Goal: Transaction & Acquisition: Purchase product/service

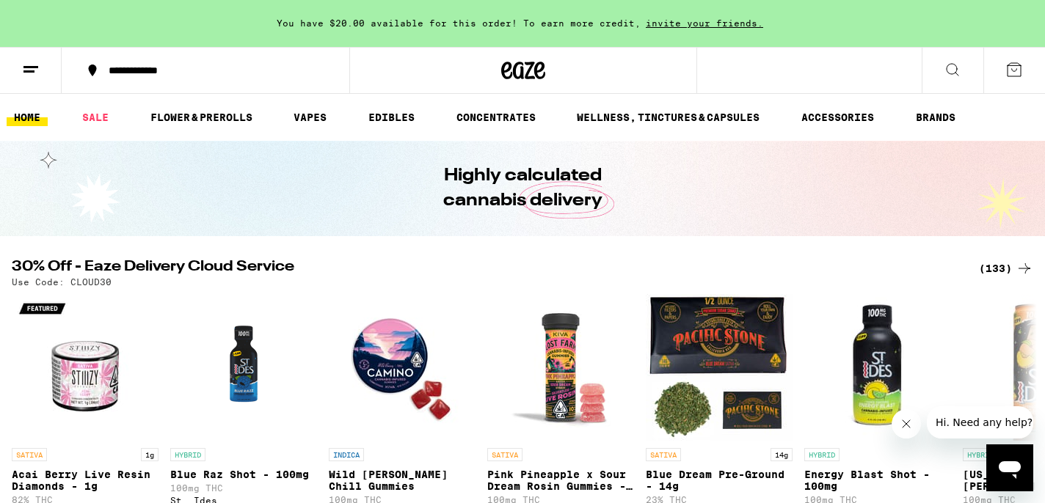
click at [994, 266] on div "(133)" at bounding box center [1006, 269] width 54 height 18
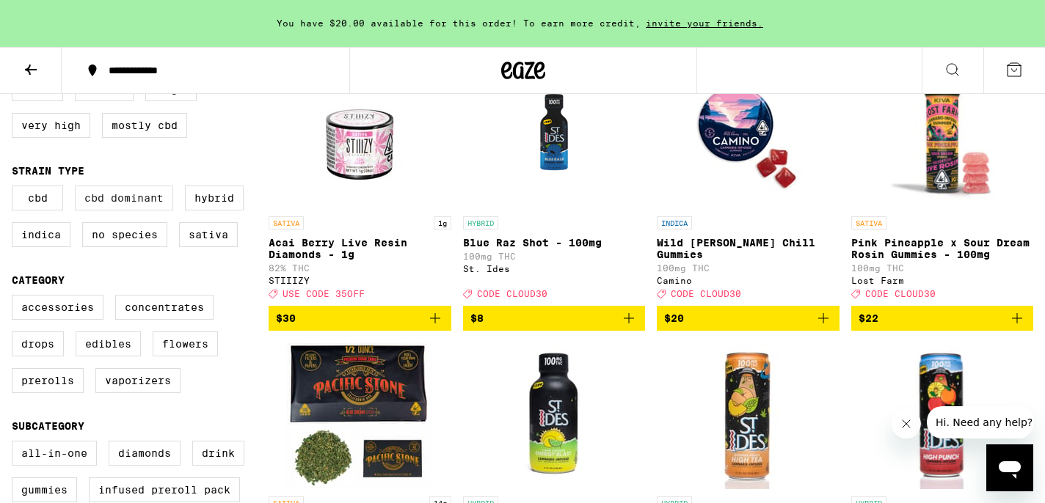
scroll to position [223, 0]
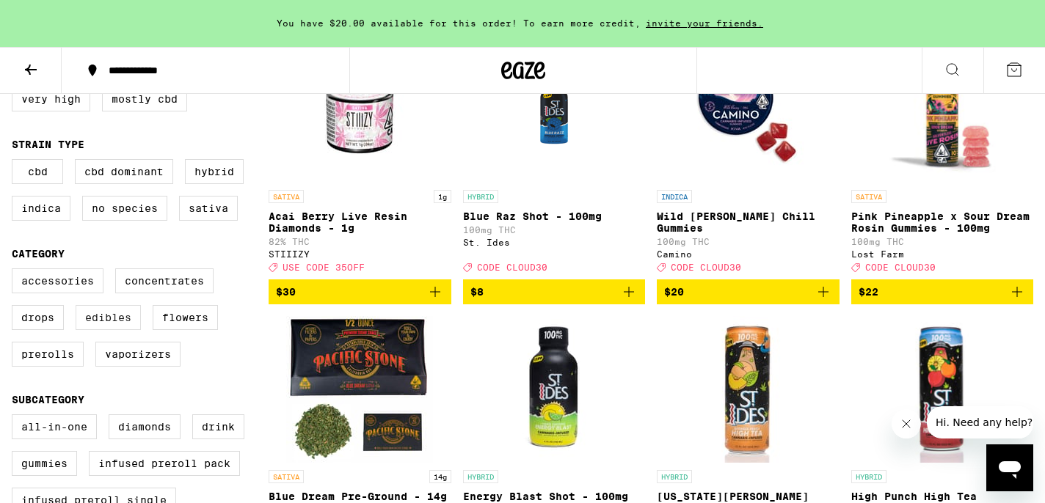
click at [109, 330] on label "Edibles" at bounding box center [108, 317] width 65 height 25
click at [15, 271] on input "Edibles" at bounding box center [15, 271] width 1 height 1
checkbox input "true"
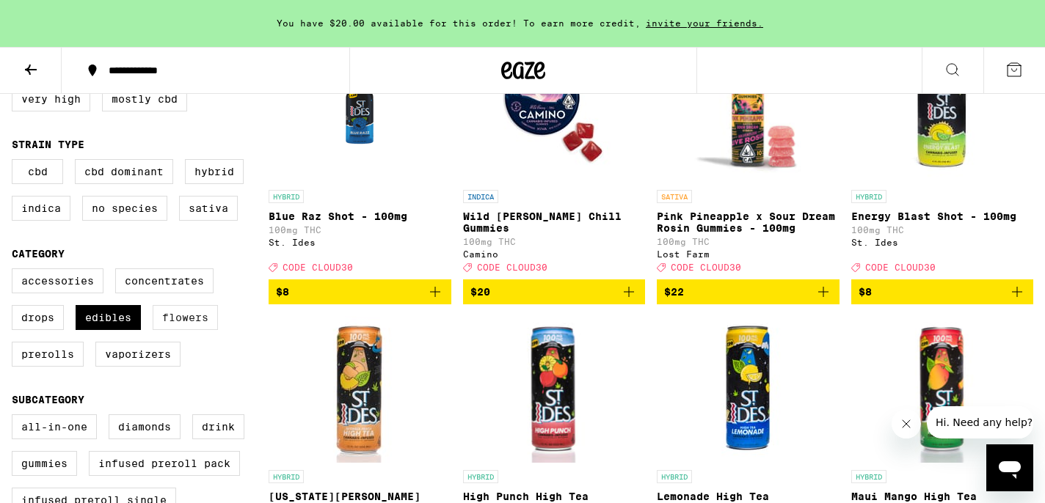
click at [177, 330] on label "Flowers" at bounding box center [185, 317] width 65 height 25
click at [15, 271] on input "Flowers" at bounding box center [15, 271] width 1 height 1
checkbox input "true"
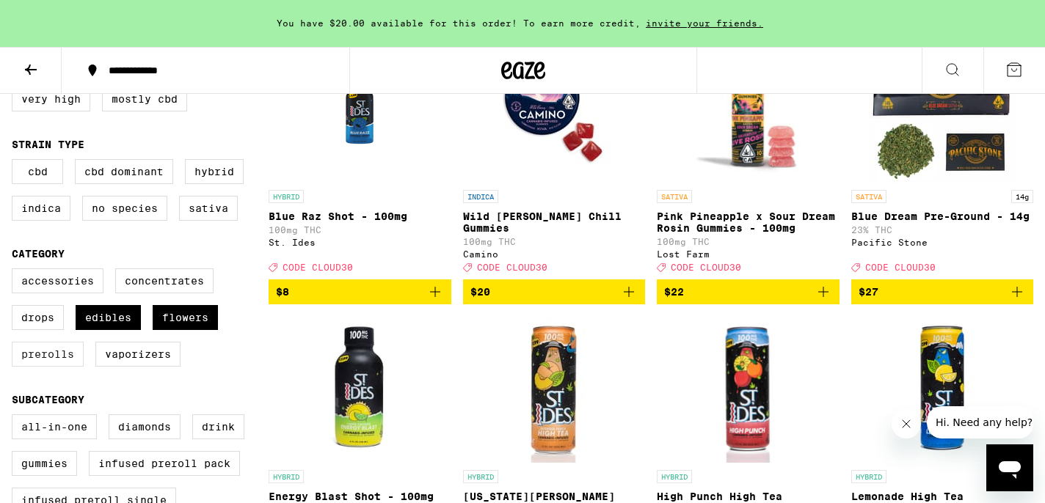
click at [54, 367] on label "Prerolls" at bounding box center [48, 354] width 72 height 25
click at [15, 271] on input "Prerolls" at bounding box center [15, 271] width 1 height 1
checkbox input "true"
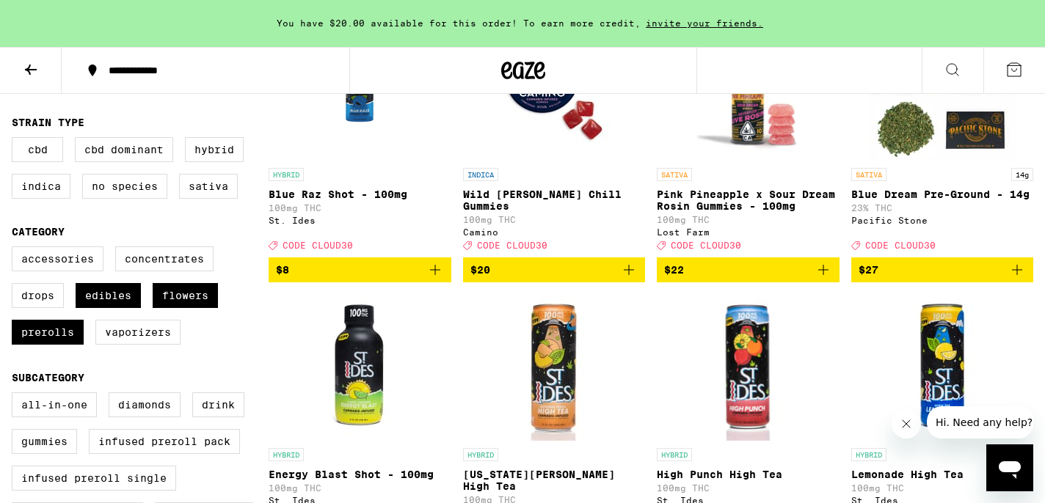
scroll to position [249, 0]
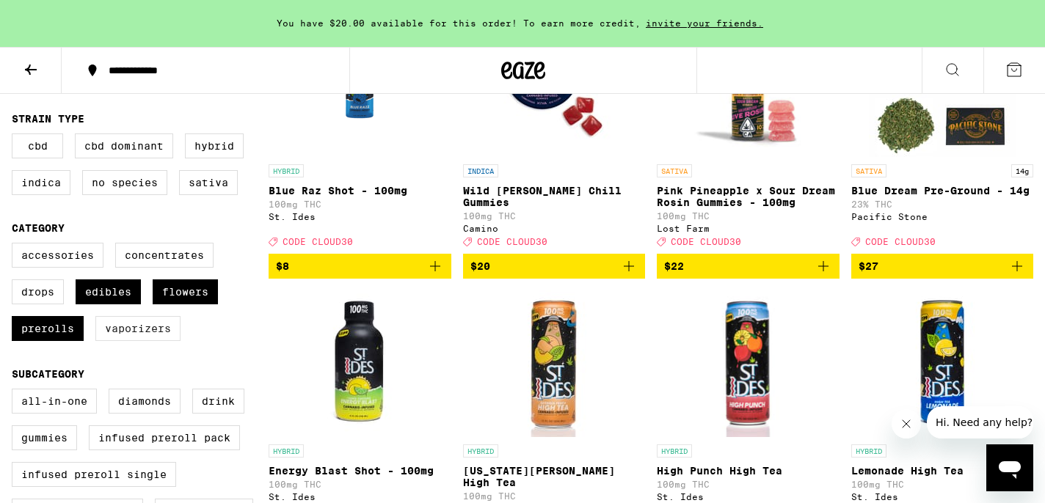
click at [143, 339] on label "Vaporizers" at bounding box center [137, 328] width 85 height 25
click at [15, 246] on input "Vaporizers" at bounding box center [15, 245] width 1 height 1
checkbox input "true"
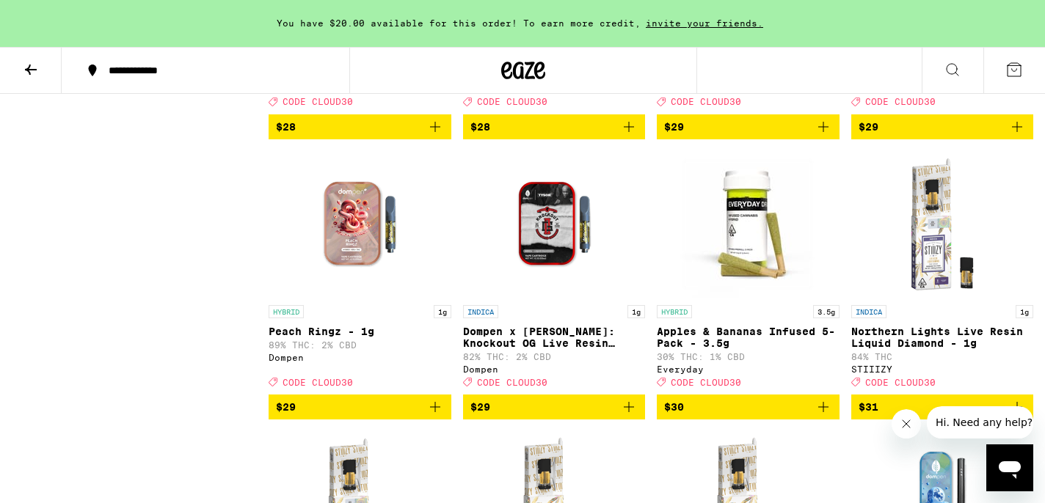
scroll to position [4842, 0]
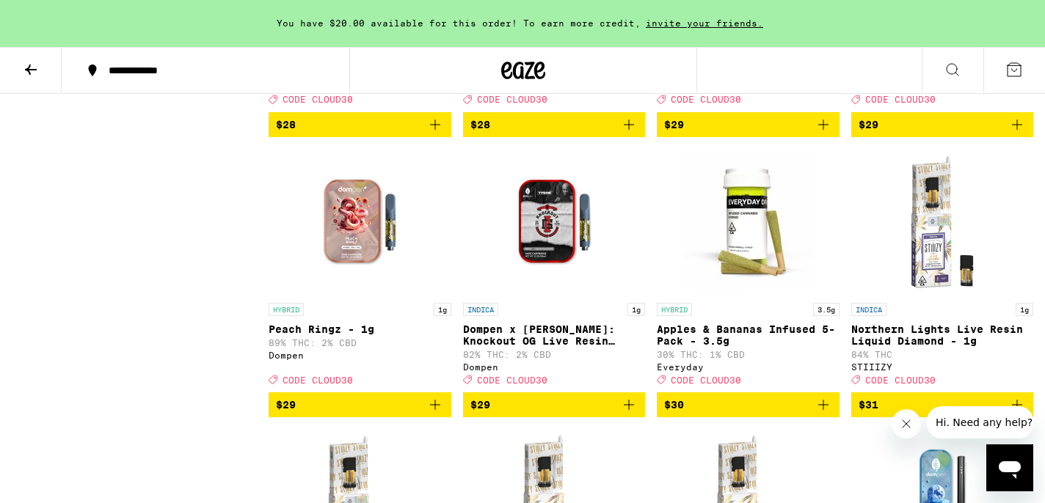
click at [509, 134] on span "$28" at bounding box center [554, 125] width 168 height 18
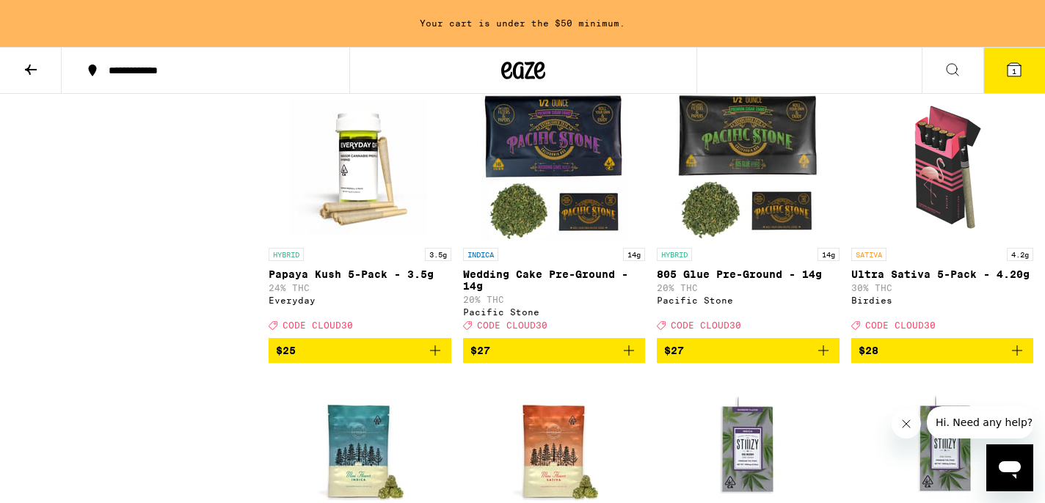
scroll to position [3803, 0]
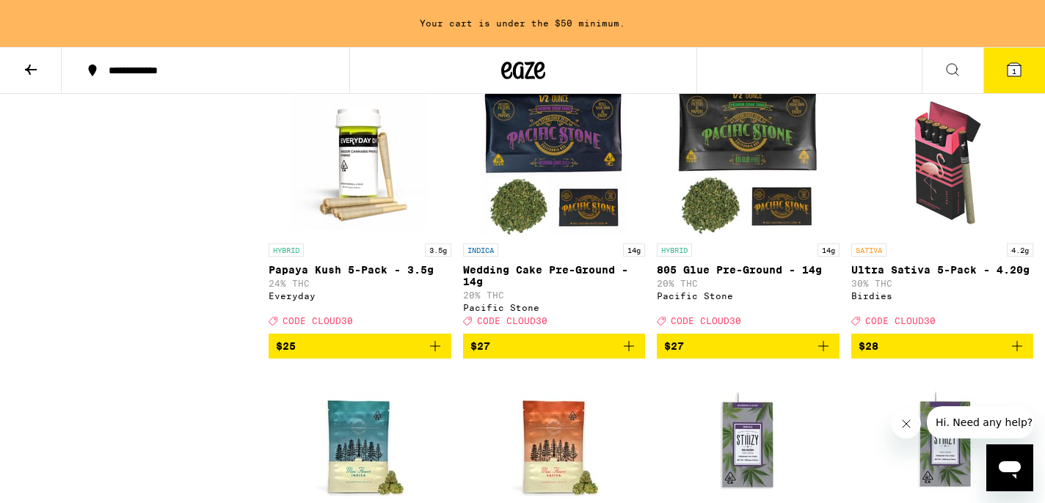
click at [359, 236] on img "Open page for Papaya Kush 5-Pack - 3.5g from Everyday" at bounding box center [359, 162] width 147 height 147
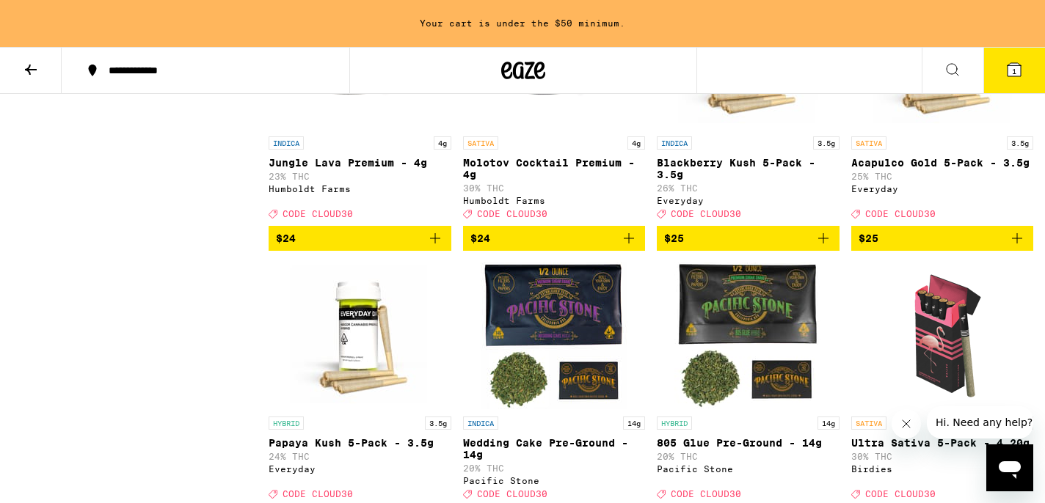
scroll to position [3627, 0]
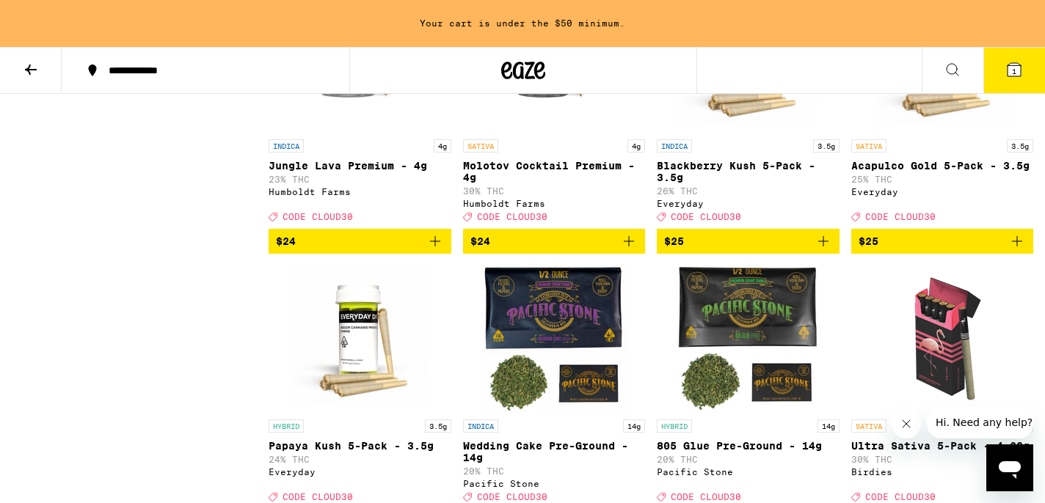
click at [1020, 73] on icon at bounding box center [1013, 69] width 13 height 13
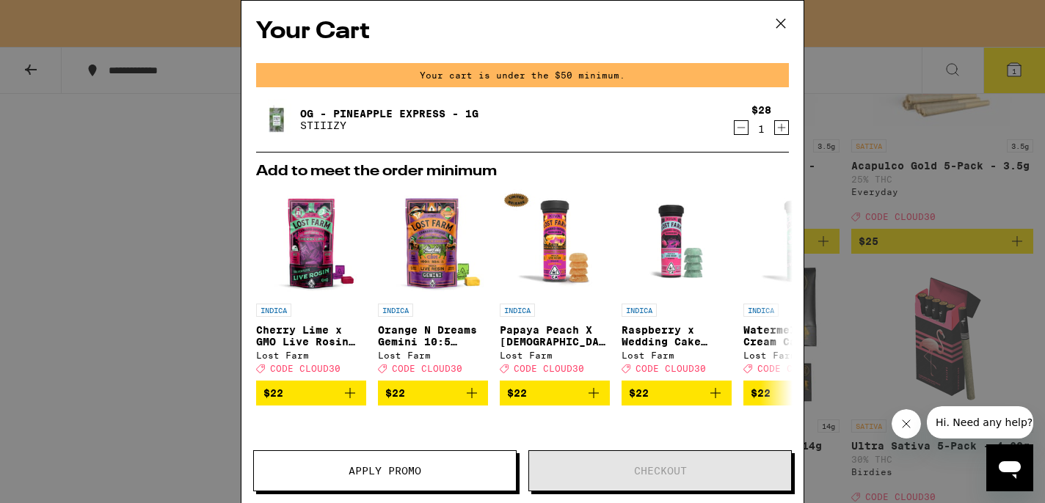
click at [781, 21] on icon at bounding box center [781, 23] width 22 height 22
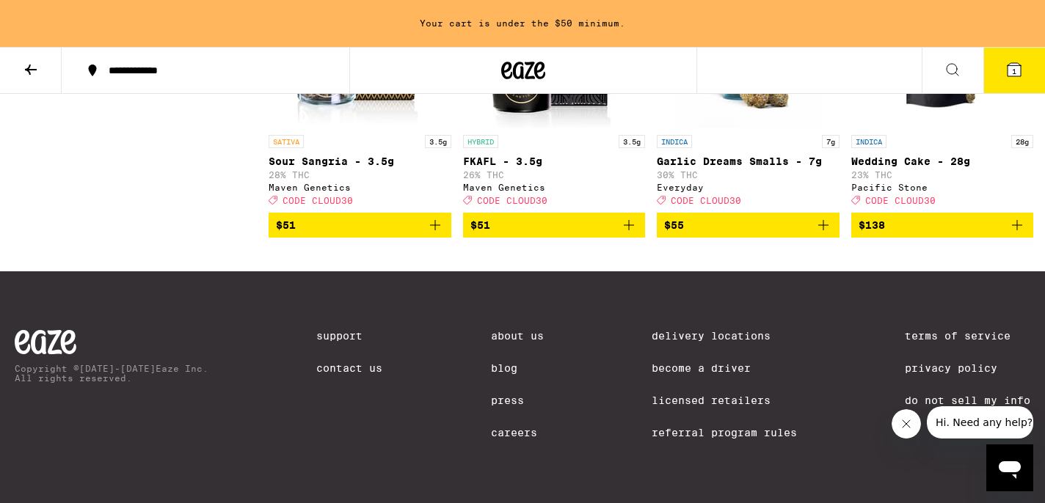
scroll to position [8432, 0]
click at [508, 234] on span "$51" at bounding box center [554, 225] width 168 height 18
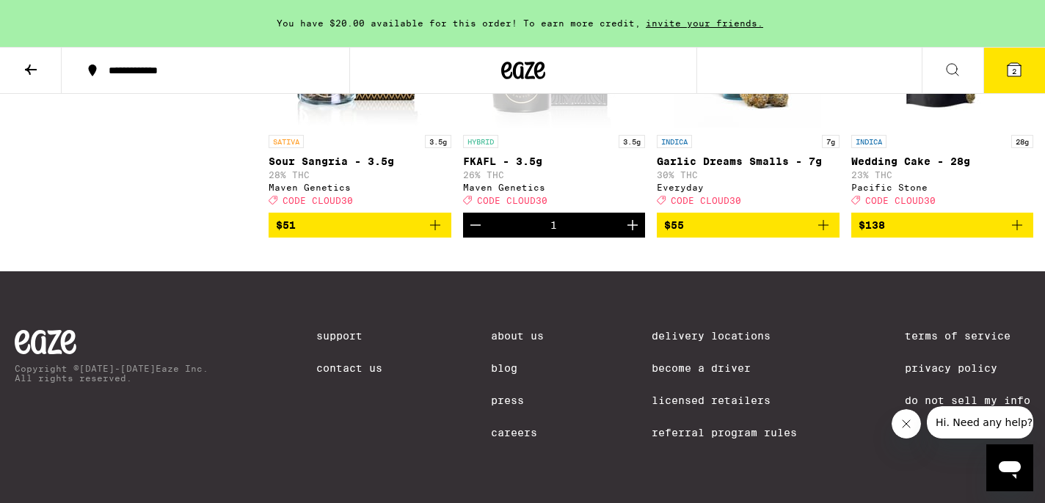
click at [395, 128] on img "Open page for Sour Sangria - 3.5g from Maven Genetics" at bounding box center [359, 54] width 147 height 147
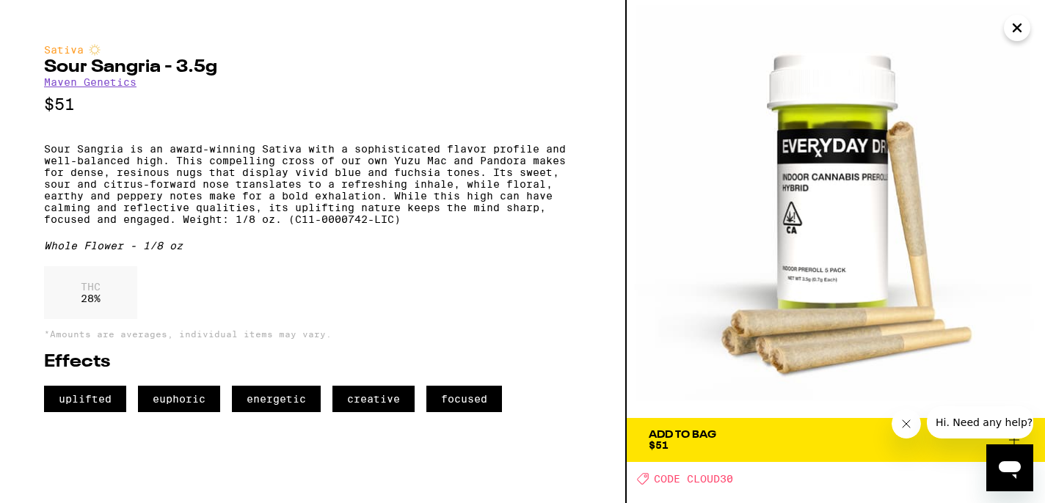
click at [1017, 30] on icon "Close" at bounding box center [1017, 28] width 18 height 22
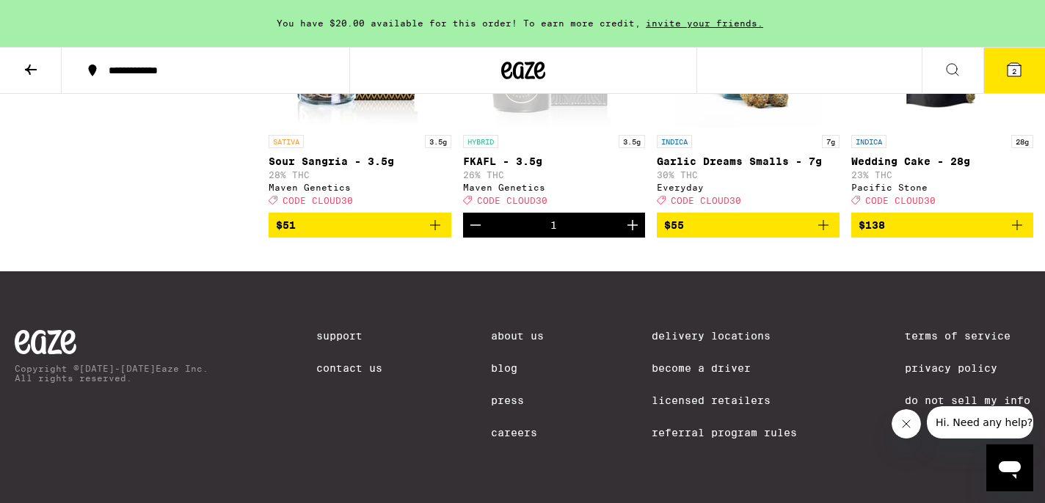
click at [362, 234] on span "$51" at bounding box center [360, 225] width 168 height 18
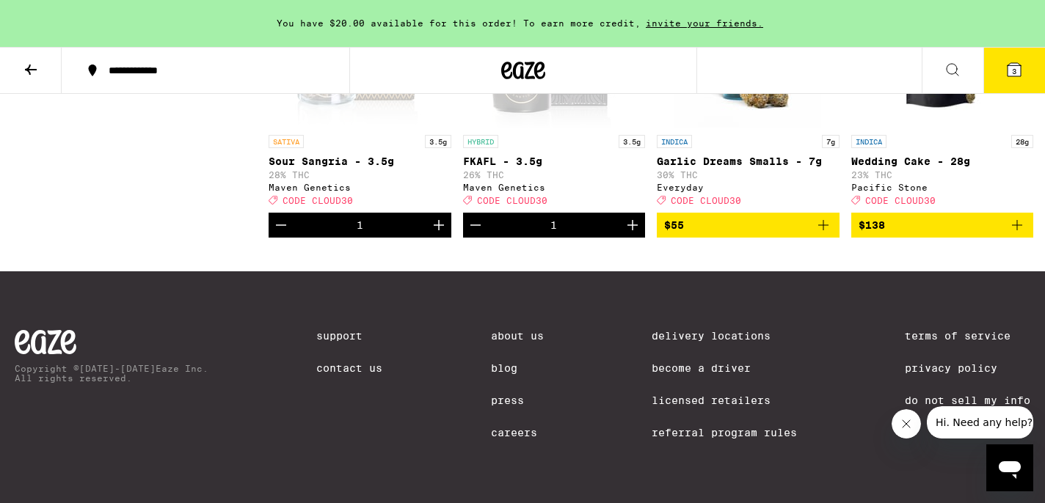
click at [1015, 73] on span "3" at bounding box center [1014, 71] width 4 height 9
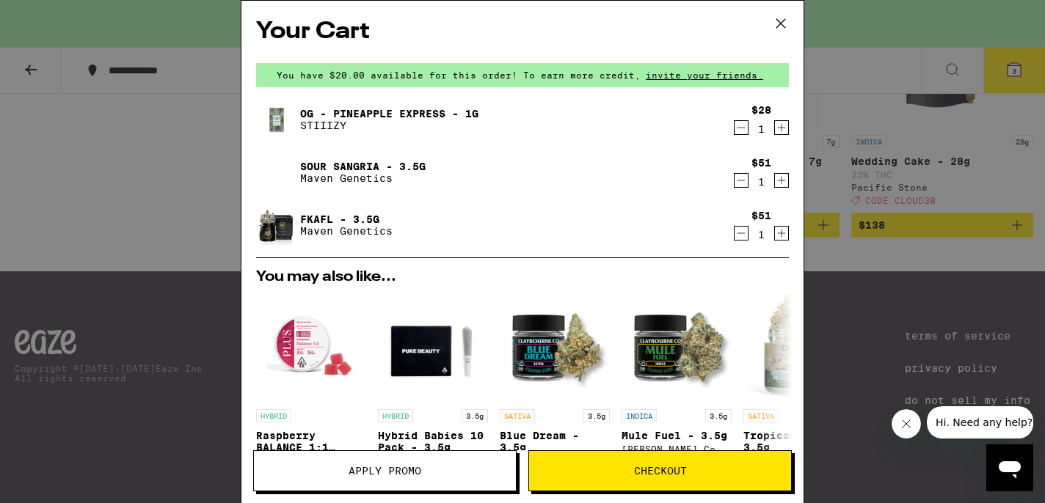
click at [742, 238] on icon "Decrement" at bounding box center [740, 233] width 13 height 18
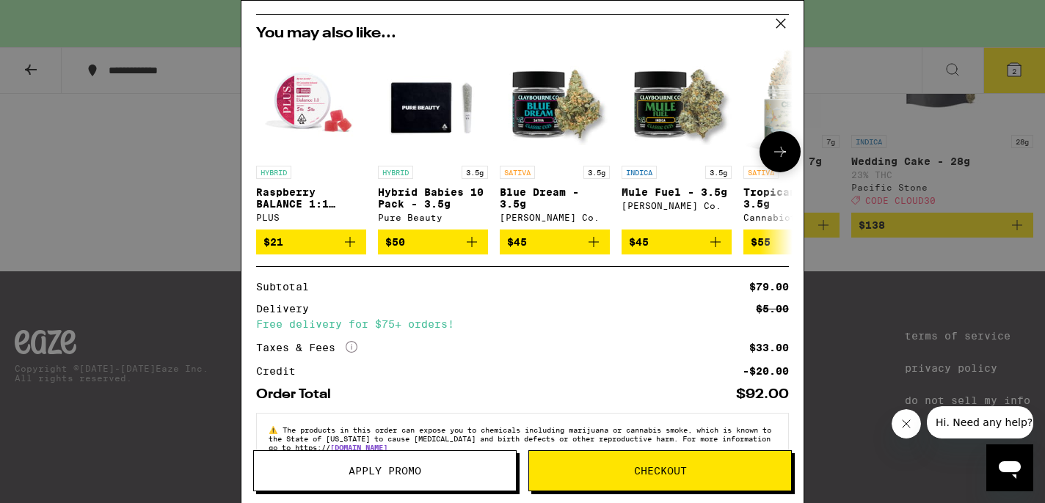
scroll to position [213, 0]
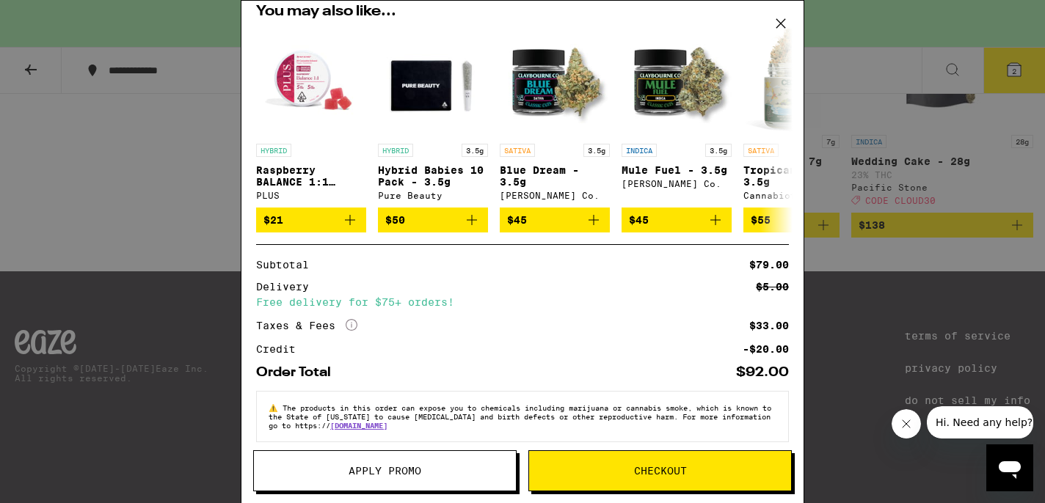
click at [775, 21] on icon at bounding box center [781, 23] width 22 height 22
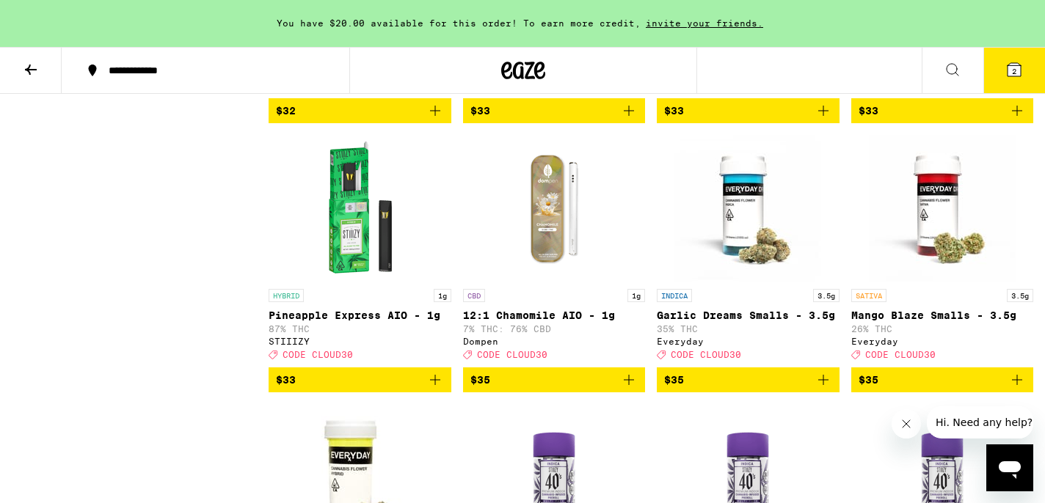
scroll to position [5702, 0]
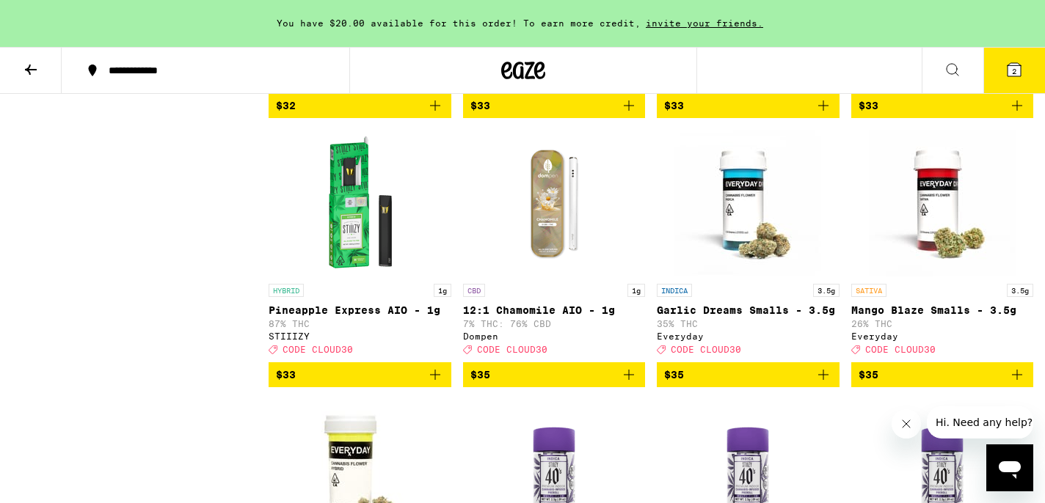
click at [1006, 76] on icon at bounding box center [1014, 70] width 18 height 18
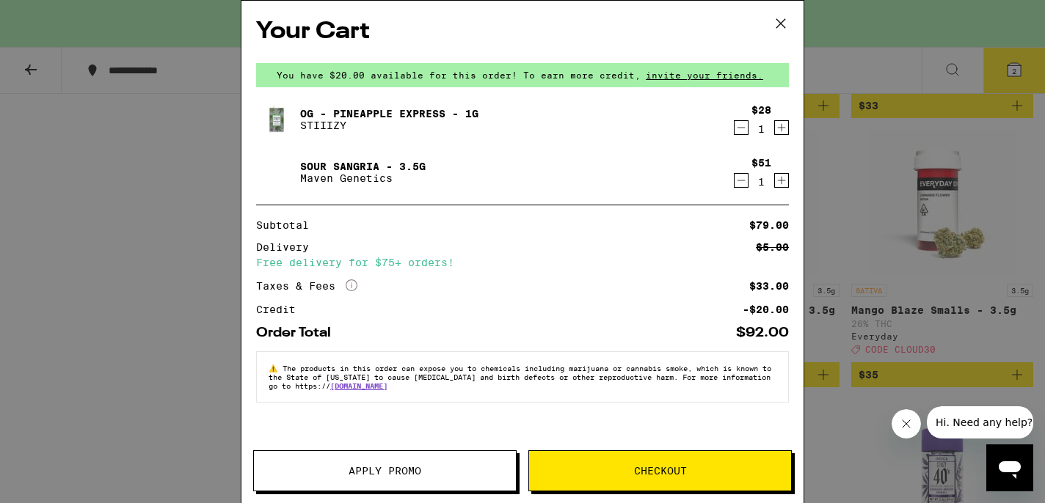
click at [397, 467] on span "Apply Promo" at bounding box center [384, 471] width 73 height 10
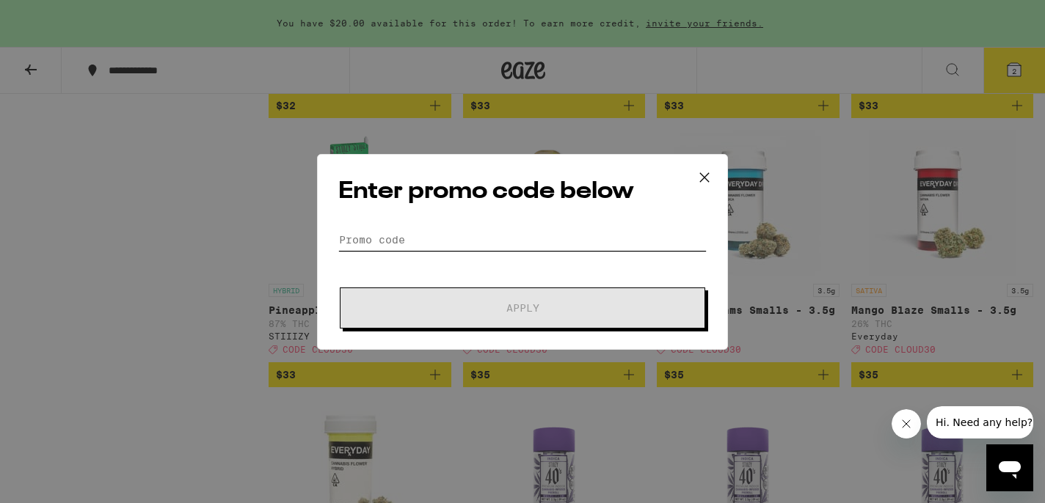
click at [430, 233] on input "Promo Code" at bounding box center [522, 240] width 368 height 22
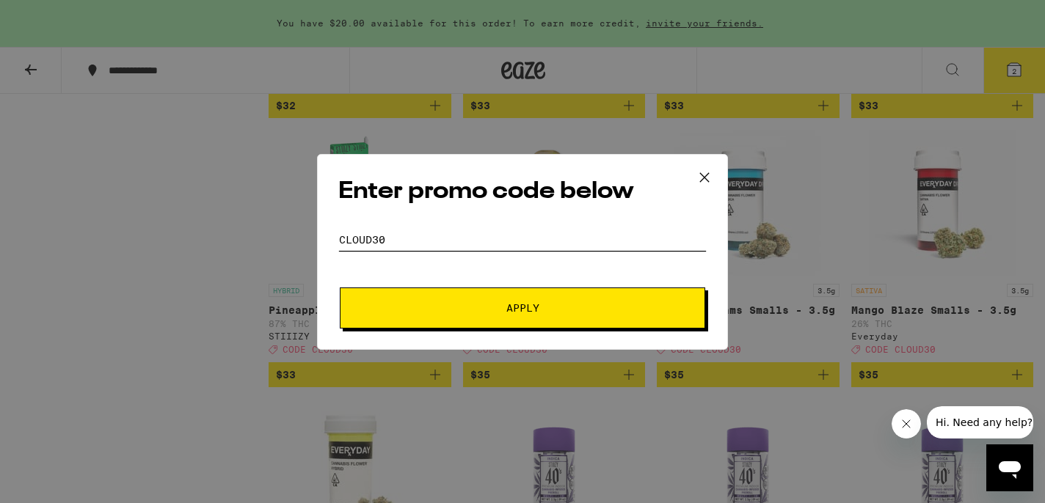
type input "cloud30"
click at [520, 303] on span "Apply" at bounding box center [522, 308] width 33 height 10
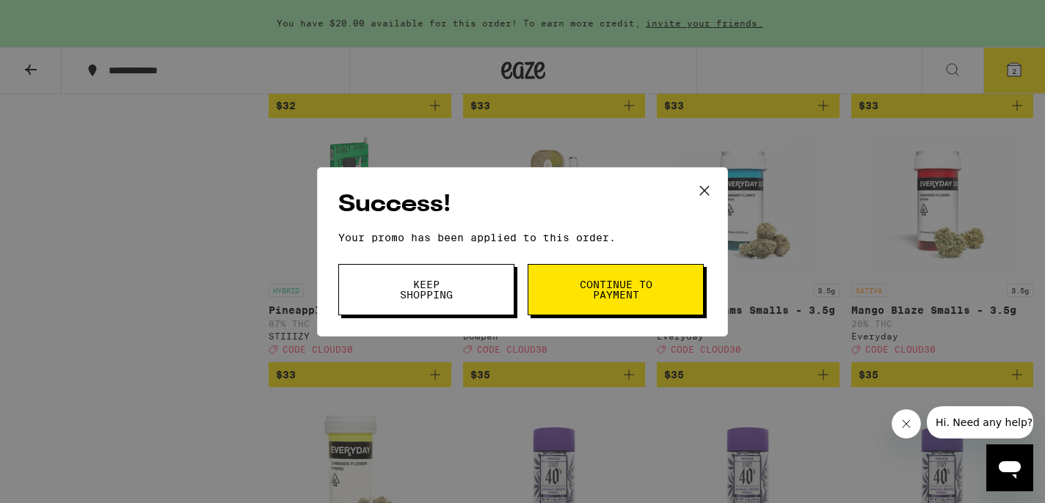
click at [474, 298] on button "Keep Shopping" at bounding box center [426, 289] width 176 height 51
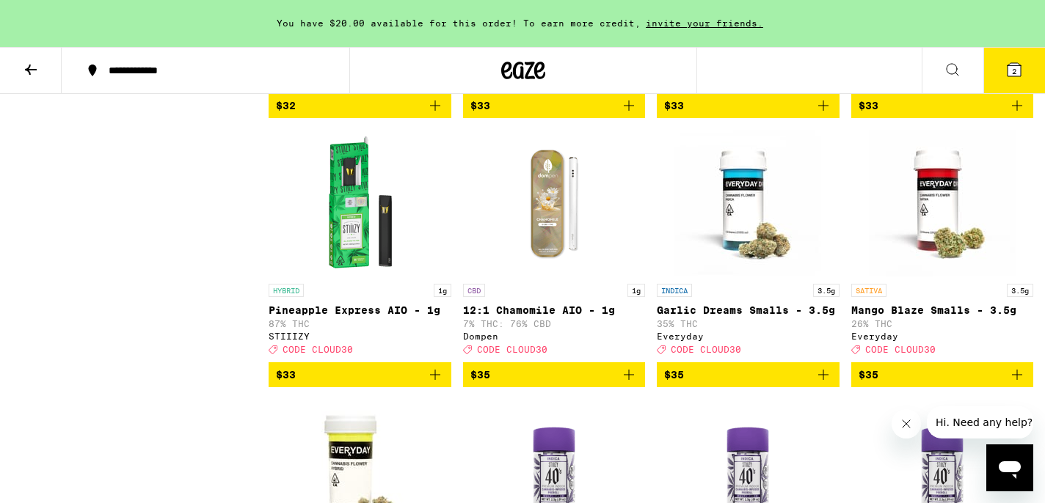
click at [1010, 78] on button "2" at bounding box center [1014, 70] width 62 height 45
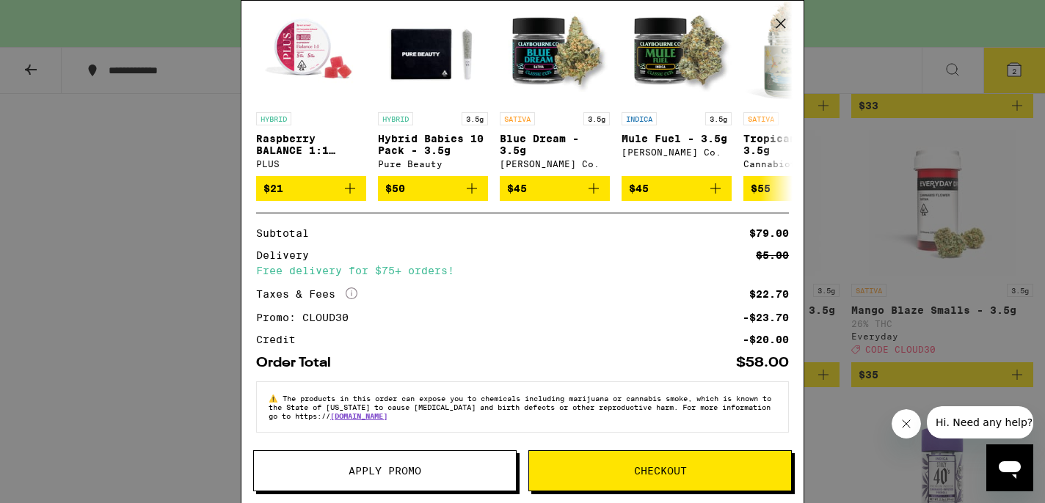
scroll to position [250, 0]
click at [632, 479] on button "Checkout" at bounding box center [659, 470] width 263 height 41
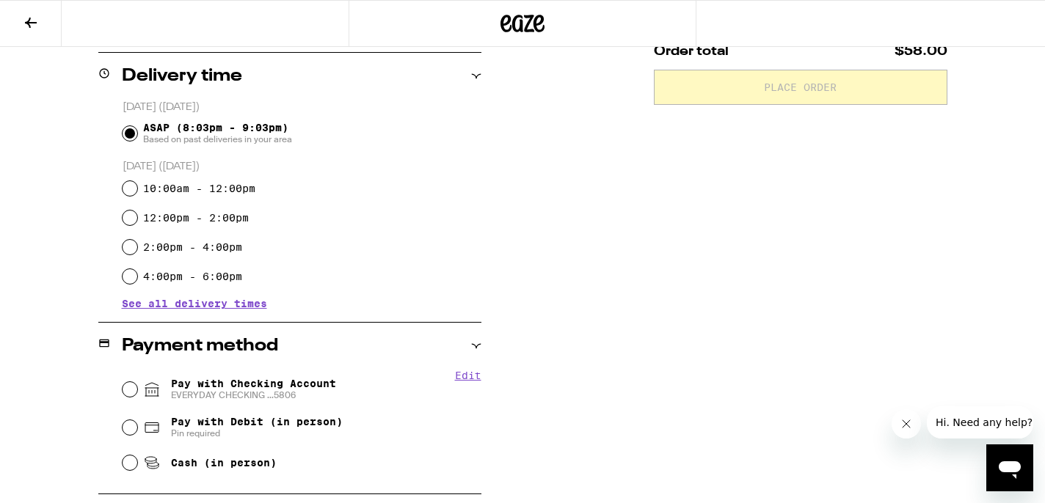
scroll to position [358, 0]
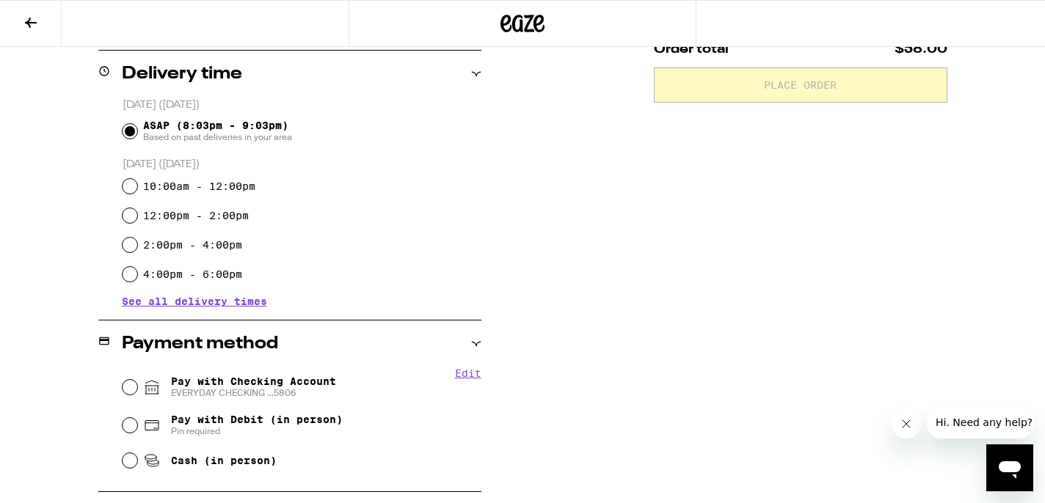
click at [128, 390] on input "Pay with Checking Account EVERYDAY CHECKING ...5806" at bounding box center [130, 387] width 15 height 15
radio input "true"
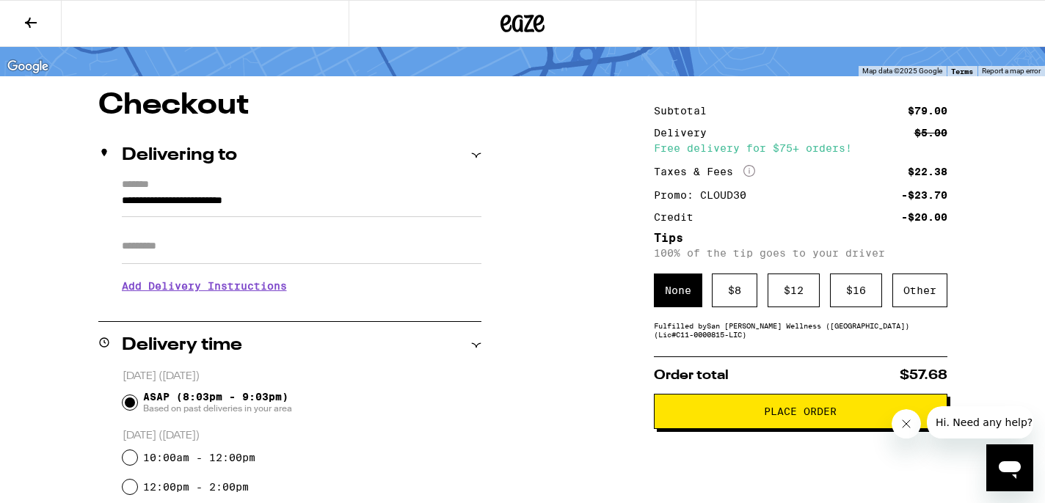
scroll to position [87, 0]
click at [914, 293] on div "Other" at bounding box center [919, 291] width 55 height 34
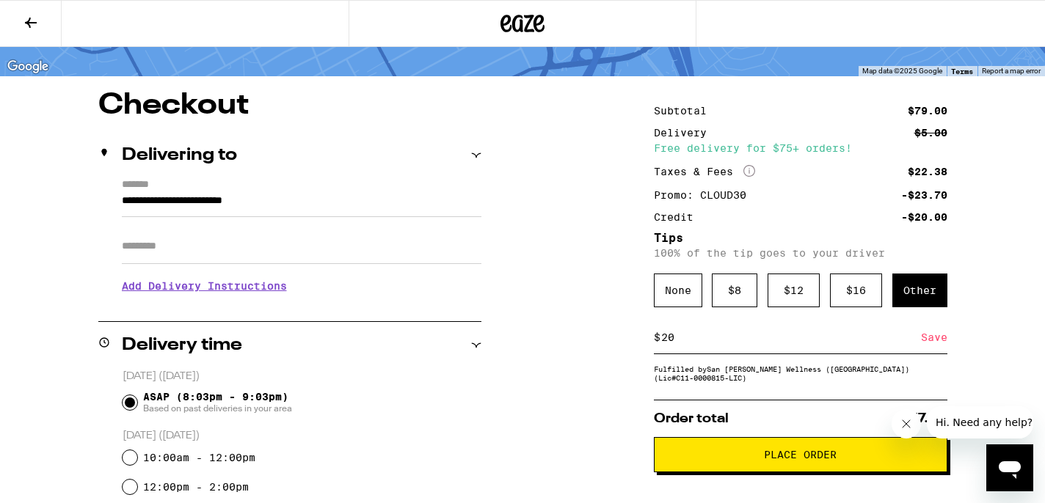
type input "2"
click at [931, 340] on div "Save" at bounding box center [934, 337] width 26 height 32
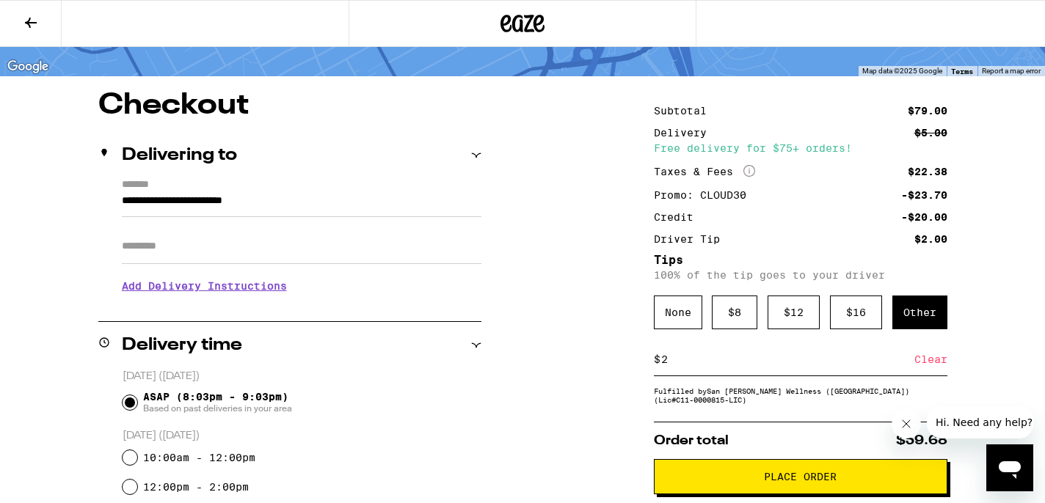
click at [786, 482] on span "Place Order" at bounding box center [800, 477] width 73 height 10
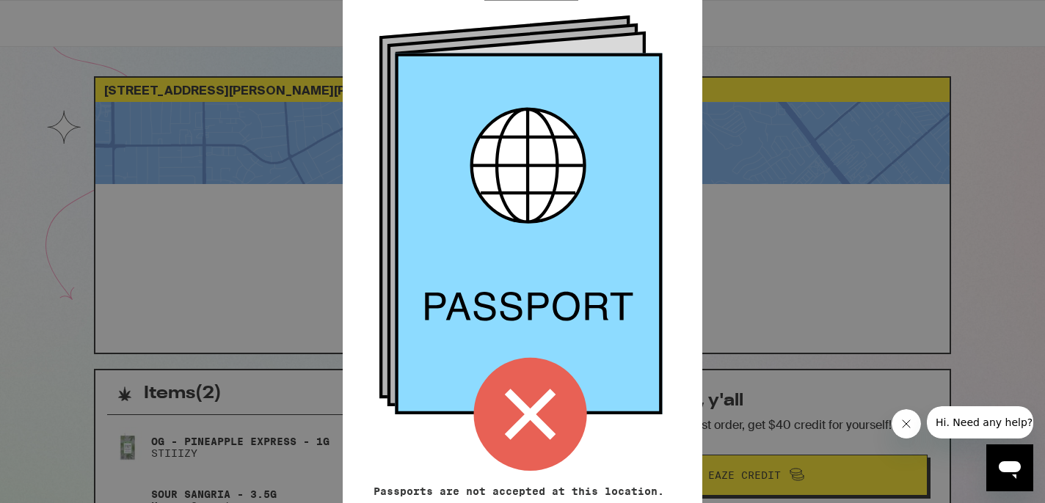
click at [533, 422] on icon at bounding box center [530, 414] width 113 height 113
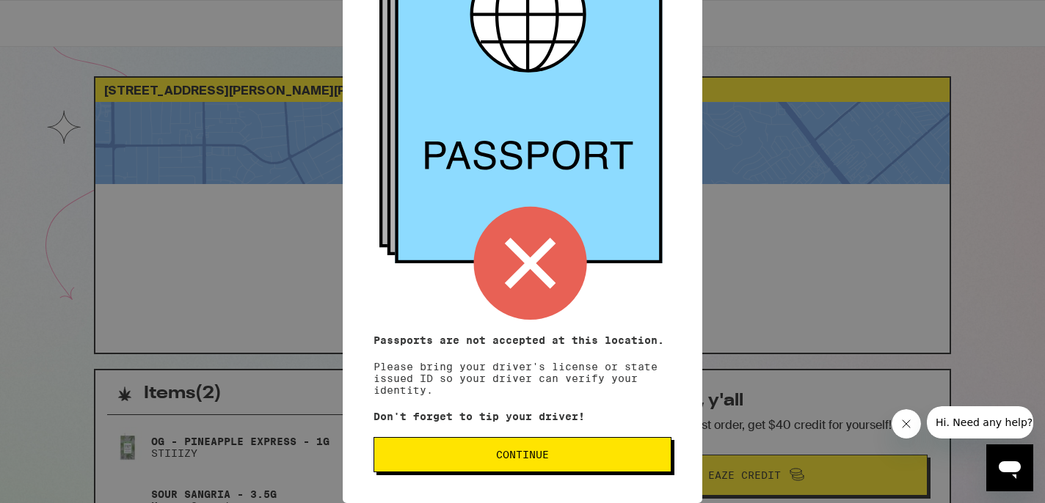
scroll to position [505, 0]
click at [608, 112] on div "Remember! Bring your ID Passports are not accepted at this location. Please bri…" at bounding box center [522, 100] width 359 height 805
click at [546, 456] on span "Continue" at bounding box center [522, 455] width 53 height 10
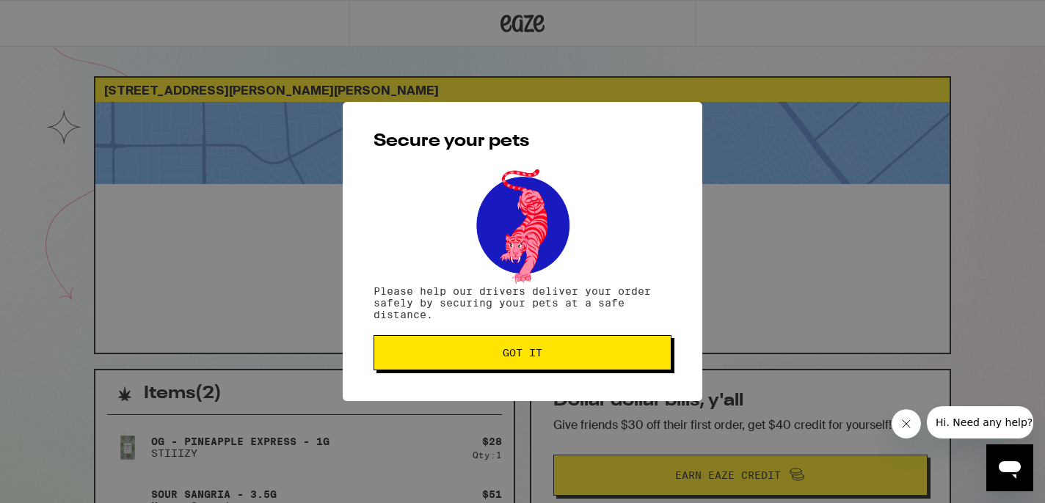
click at [547, 358] on span "Got it" at bounding box center [522, 353] width 273 height 10
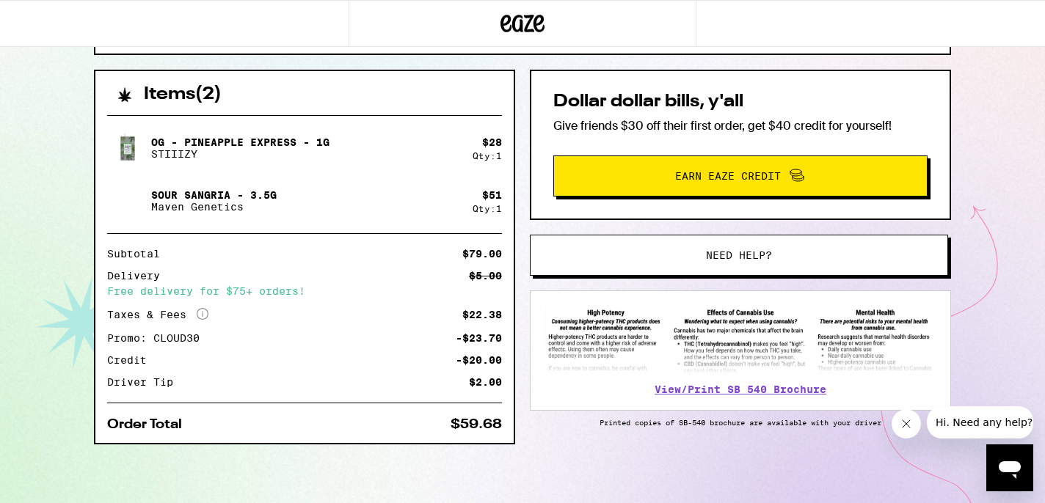
scroll to position [301, 0]
